Goal: Navigation & Orientation: Find specific page/section

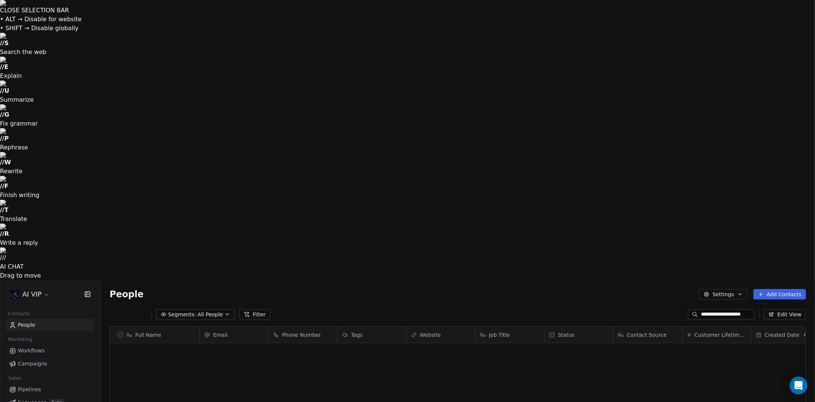
scroll to position [349, 709]
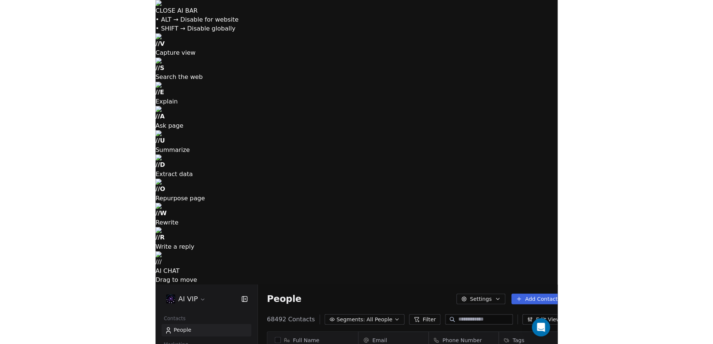
scroll to position [297, 606]
